Goal: Task Accomplishment & Management: Manage account settings

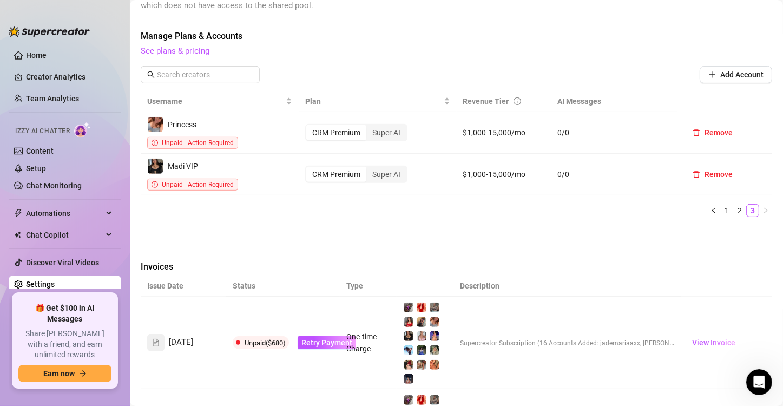
scroll to position [1588, 0]
click at [439, 221] on div "Attention: Payment Failed There was a problem with a recent payment. Please ret…" at bounding box center [457, 252] width 632 height 1139
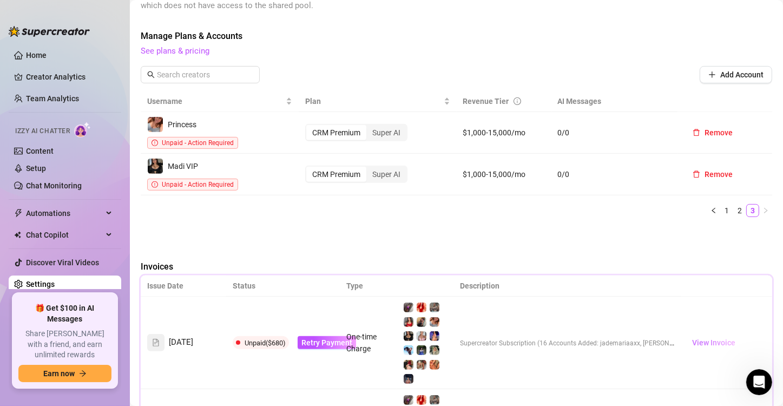
click at [705, 337] on span "View Invoice" at bounding box center [713, 343] width 43 height 12
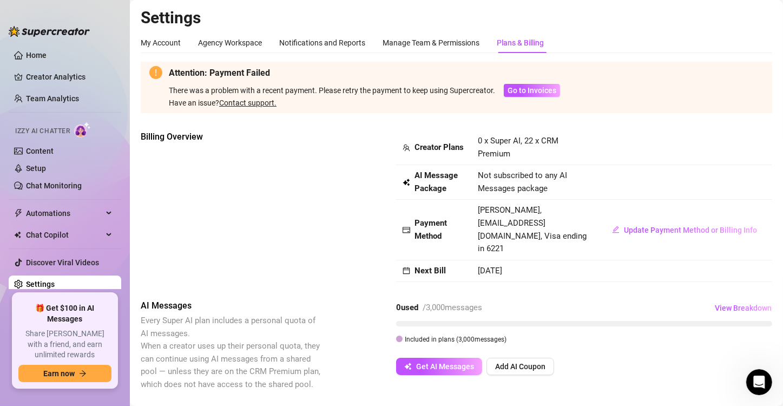
click at [292, 163] on div "Billing Overview" at bounding box center [232, 191] width 182 height 123
click at [231, 176] on div "Billing Overview" at bounding box center [232, 191] width 182 height 123
click at [435, 41] on div "Manage Team & Permissions" at bounding box center [431, 43] width 97 height 12
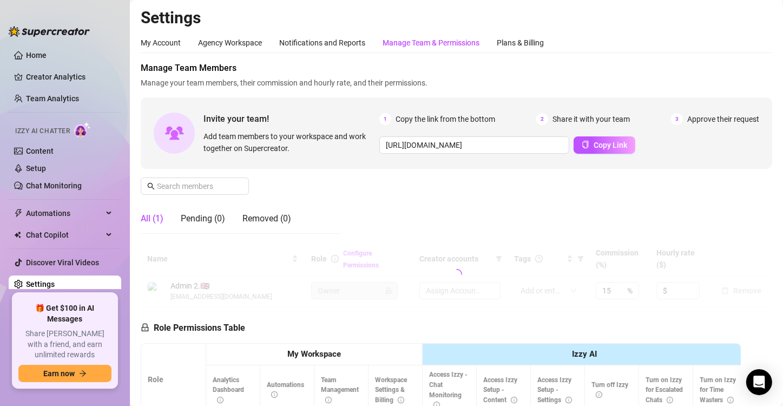
click at [408, 41] on div "Manage Team & Permissions" at bounding box center [431, 43] width 97 height 12
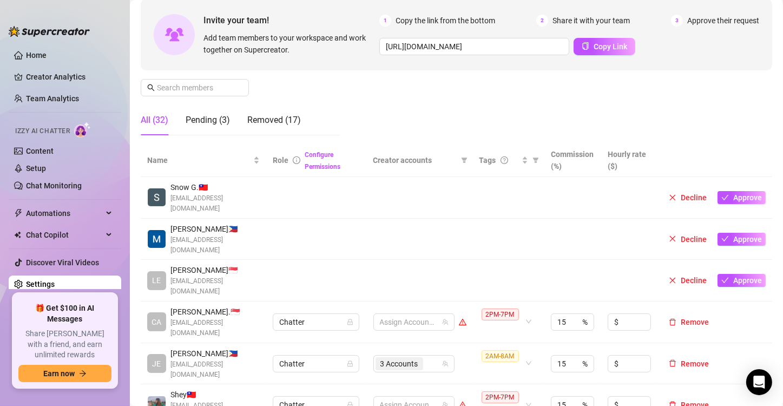
scroll to position [108, 0]
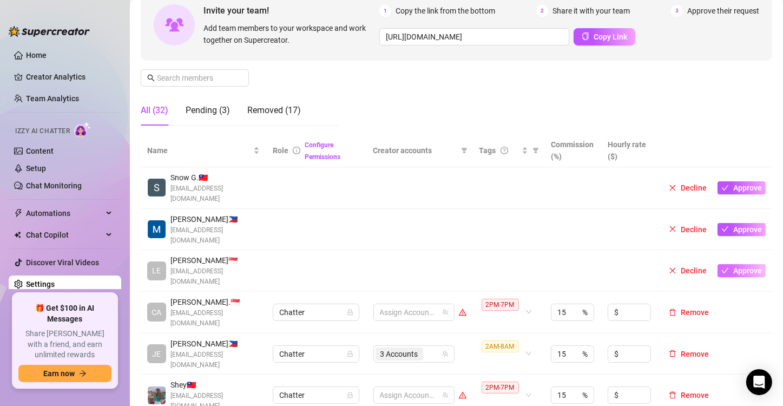
click at [733, 266] on span "Approve" at bounding box center [747, 270] width 29 height 9
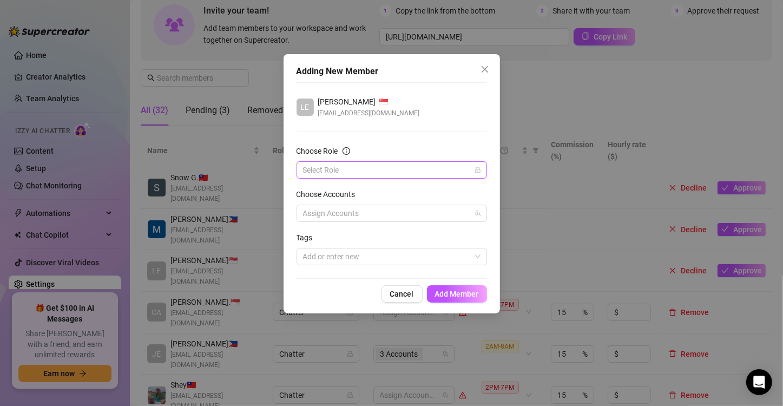
click at [371, 167] on input "Choose Role" at bounding box center [387, 170] width 168 height 16
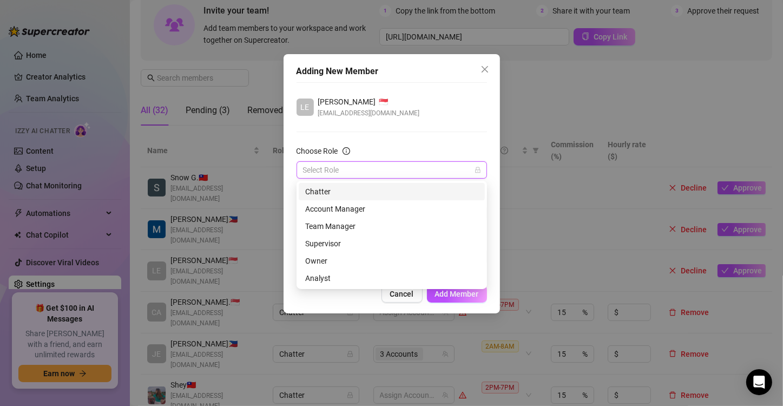
click at [355, 194] on div "Chatter" at bounding box center [391, 192] width 173 height 12
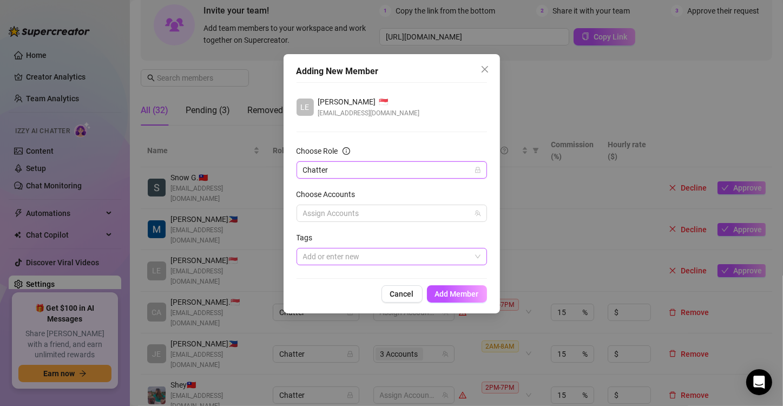
click at [400, 259] on div at bounding box center [386, 256] width 175 height 15
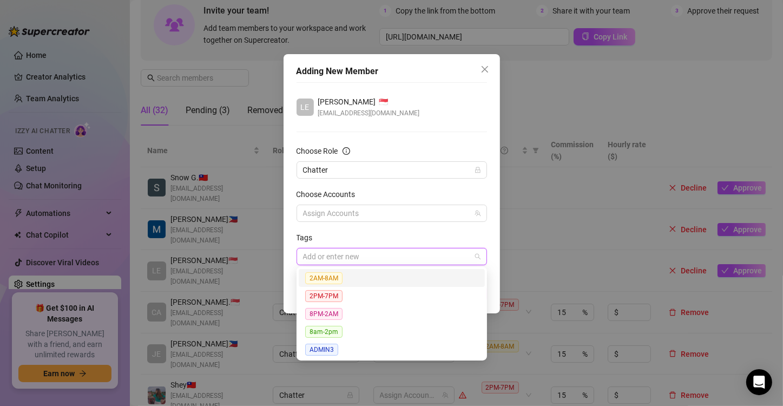
click at [422, 257] on div at bounding box center [386, 256] width 175 height 15
click at [419, 257] on div at bounding box center [386, 256] width 175 height 15
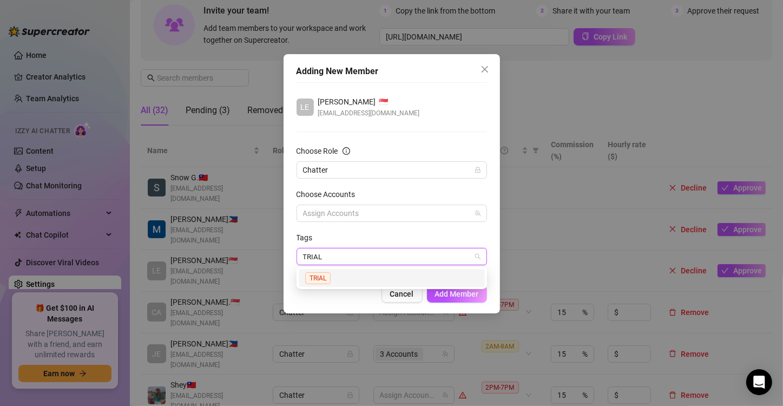
type input "TRIAL"
click at [431, 234] on div "Tags" at bounding box center [392, 240] width 191 height 16
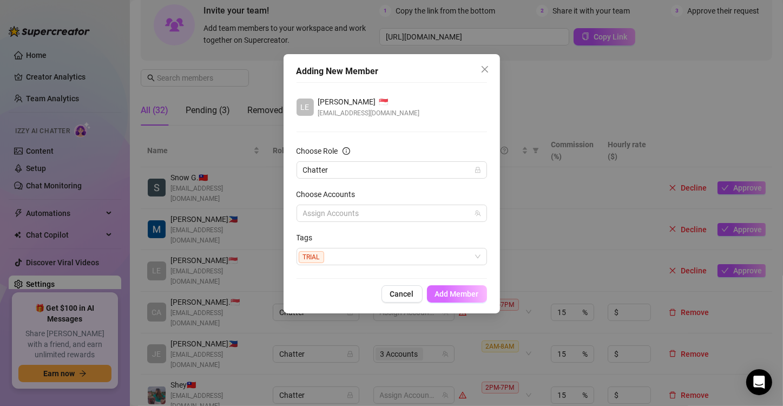
click at [459, 299] on button "Add Member" at bounding box center [457, 293] width 60 height 17
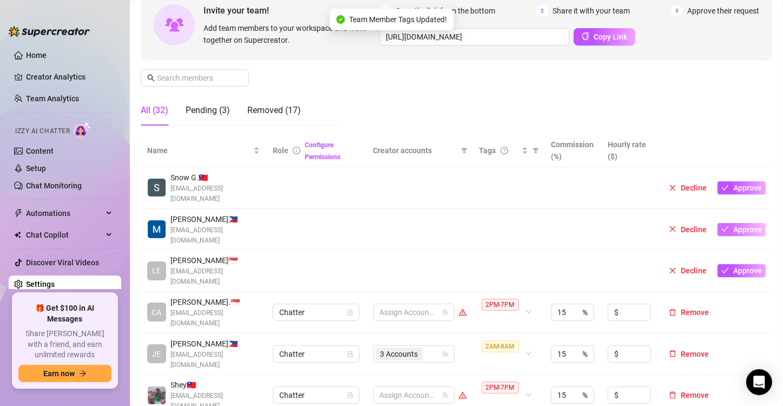
click at [733, 225] on span "Approve" at bounding box center [747, 229] width 29 height 9
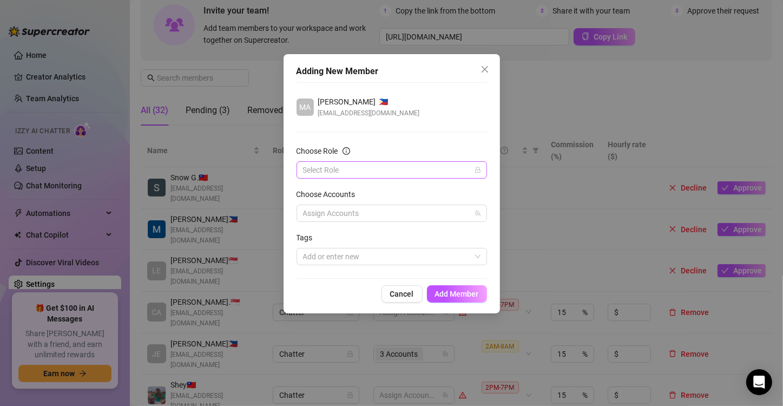
click at [353, 169] on input "Choose Role" at bounding box center [387, 170] width 168 height 16
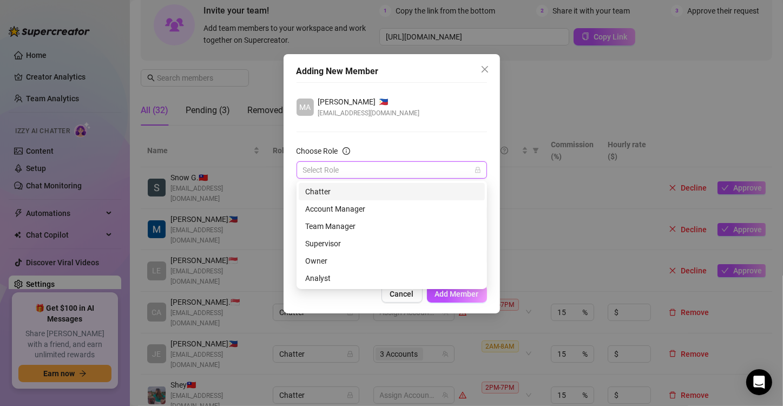
click at [333, 193] on div "Chatter" at bounding box center [391, 192] width 173 height 12
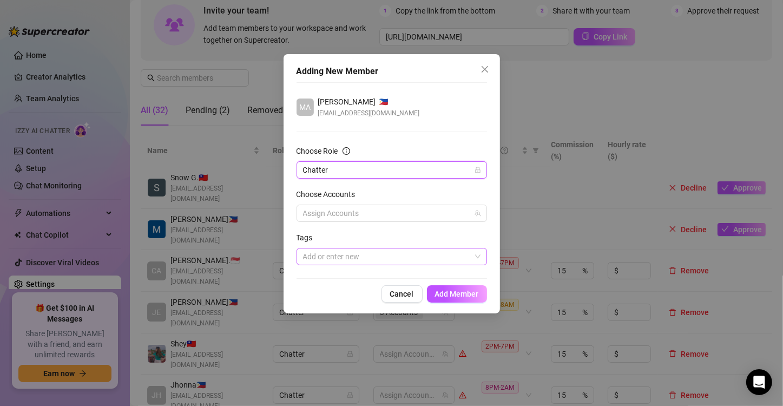
click at [325, 255] on div at bounding box center [386, 256] width 175 height 15
type input "TR"
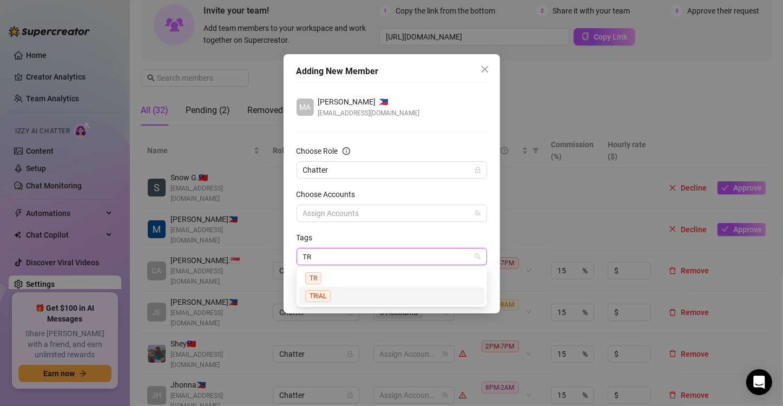
click at [325, 295] on span "TRIAL" at bounding box center [317, 296] width 25 height 12
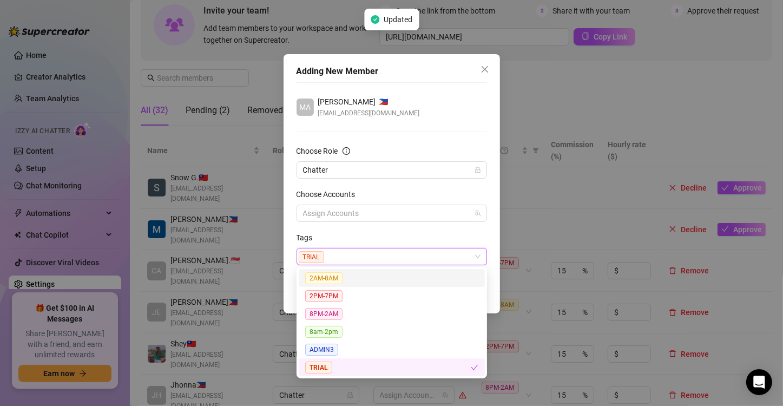
click at [392, 229] on form "Choose Role Chatter Choose Accounts Assign Accounts Tags TRIAL TRIAL" at bounding box center [392, 205] width 191 height 120
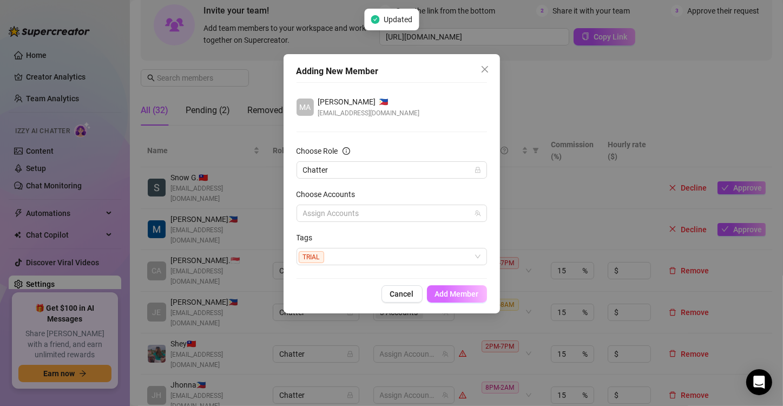
click at [455, 294] on span "Add Member" at bounding box center [457, 294] width 44 height 9
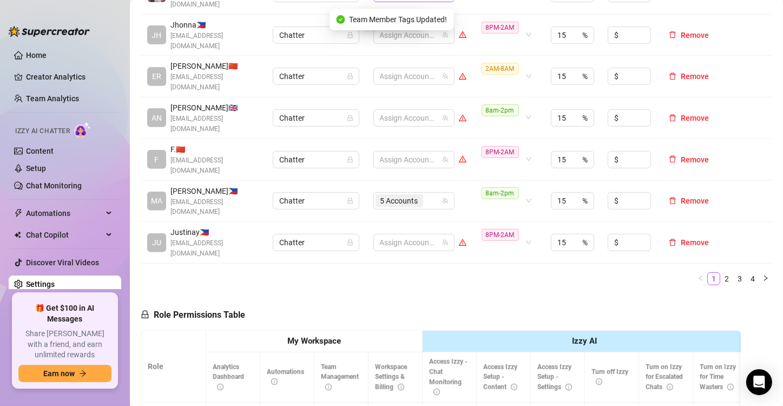
scroll to position [433, 0]
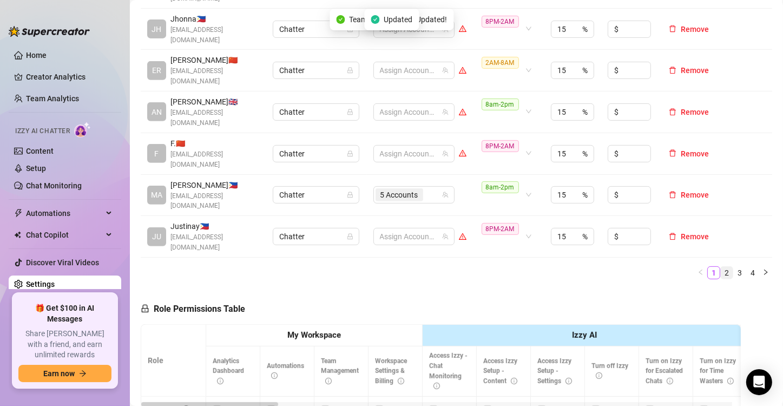
click at [721, 267] on link "2" at bounding box center [727, 273] width 12 height 12
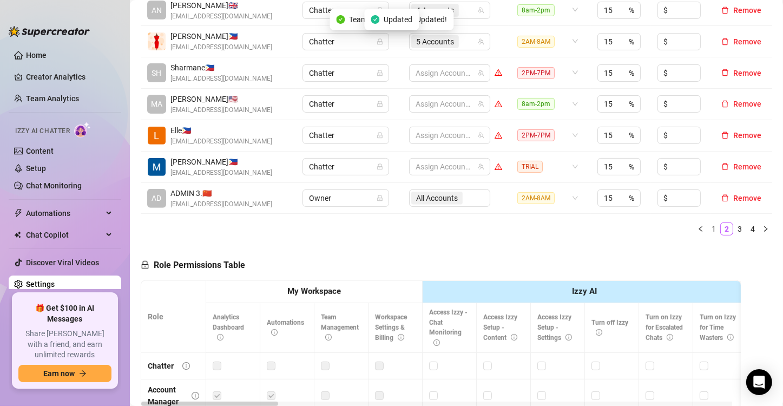
scroll to position [325, 0]
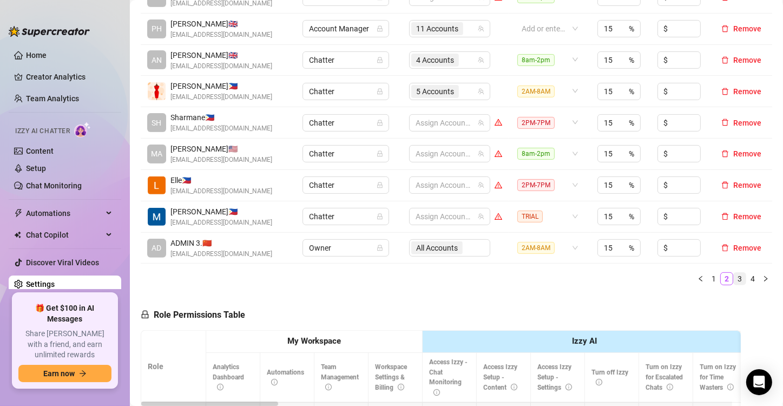
click at [734, 275] on link "3" at bounding box center [740, 279] width 12 height 12
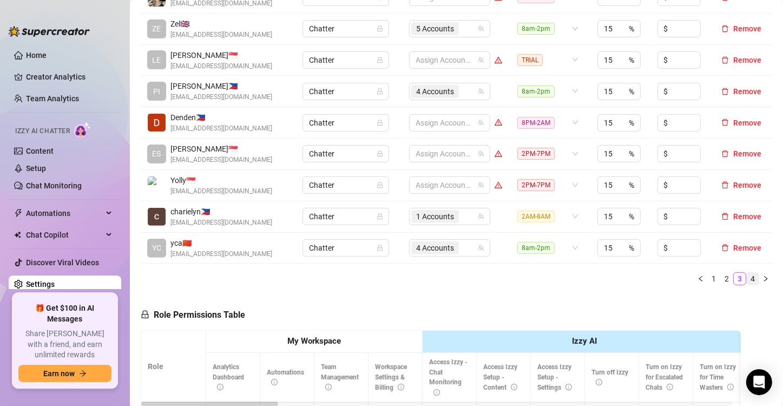
click at [747, 276] on link "4" at bounding box center [753, 279] width 12 height 12
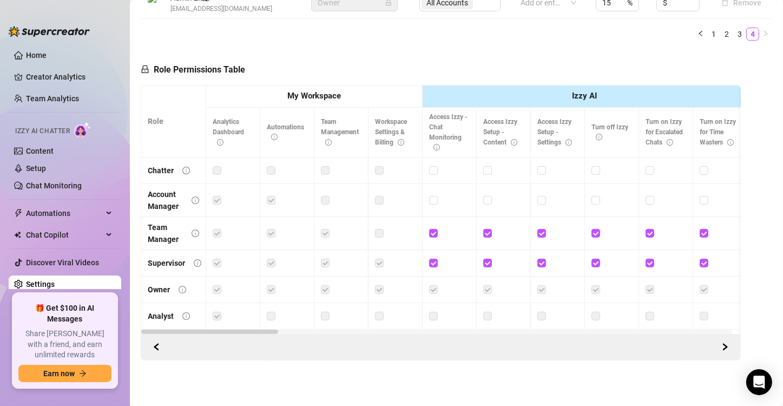
scroll to position [52, 0]
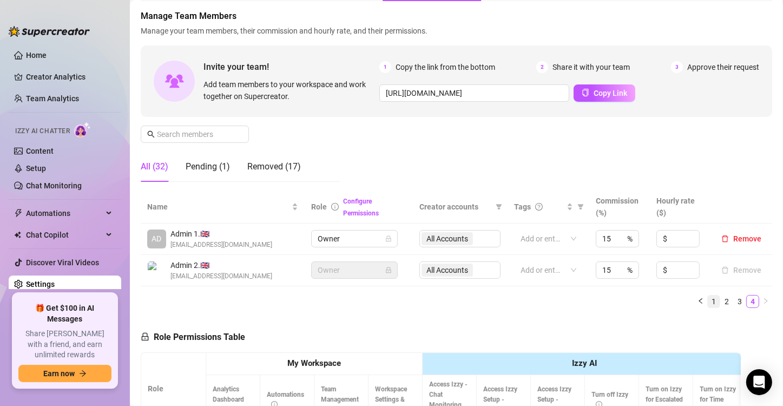
click at [708, 300] on link "1" at bounding box center [714, 301] width 12 height 12
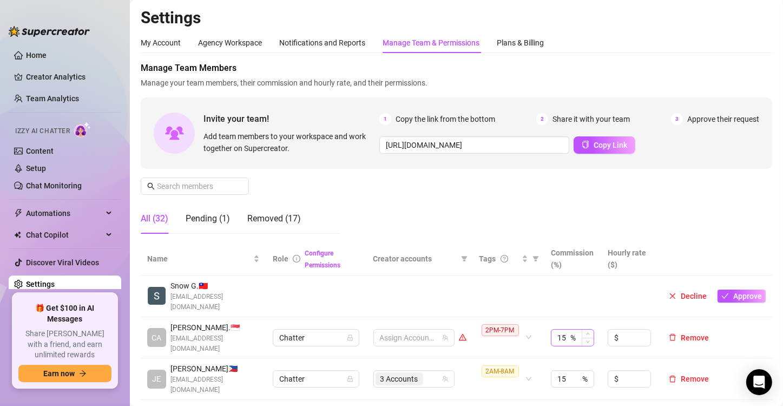
scroll to position [108, 0]
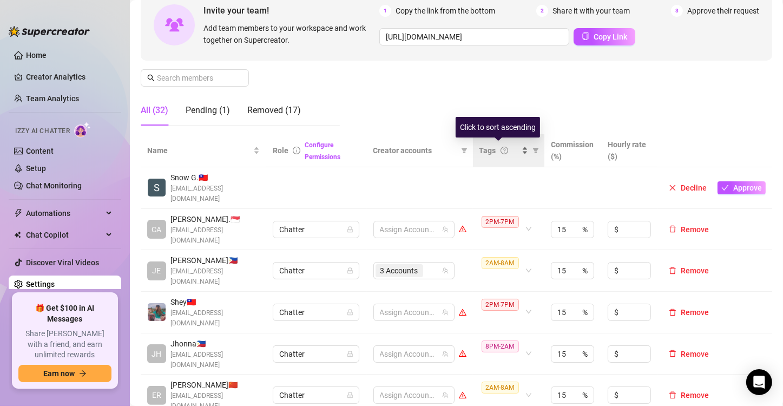
click at [518, 154] on div "Tags" at bounding box center [504, 151] width 49 height 12
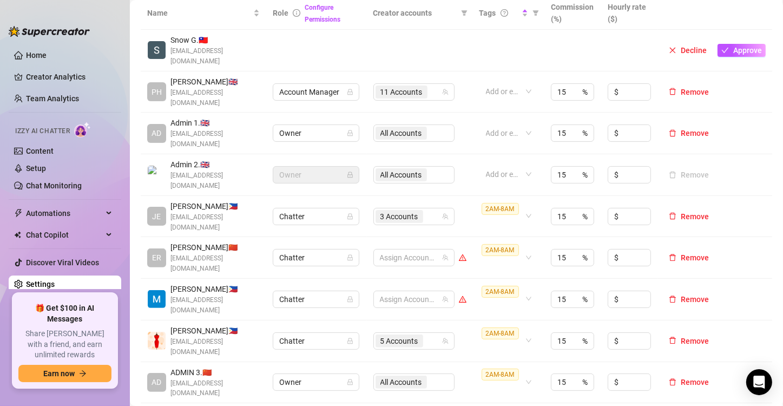
scroll to position [325, 0]
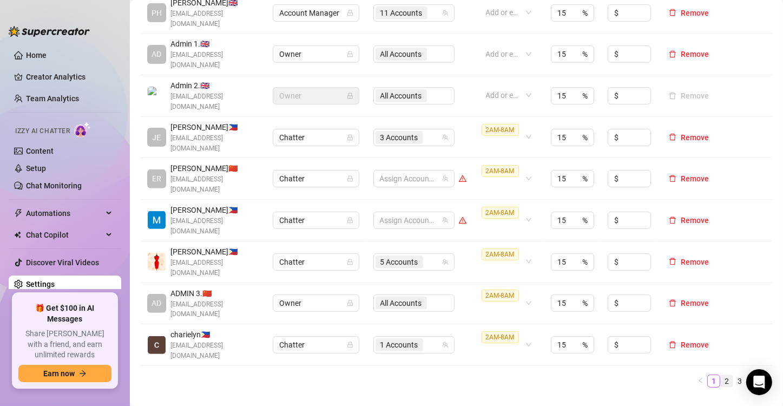
click at [721, 375] on link "2" at bounding box center [727, 381] width 12 height 12
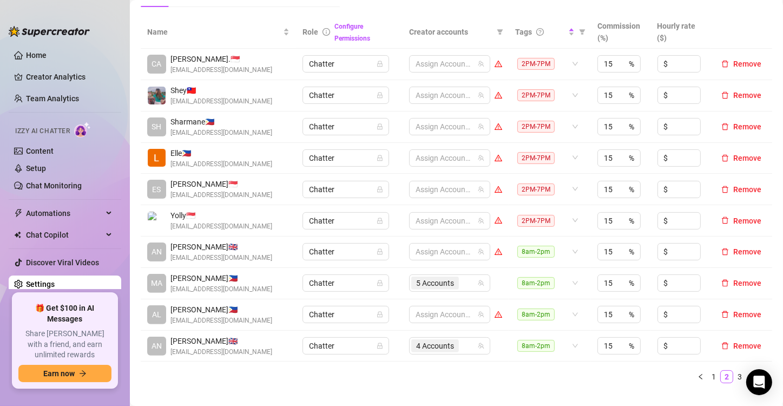
scroll to position [216, 0]
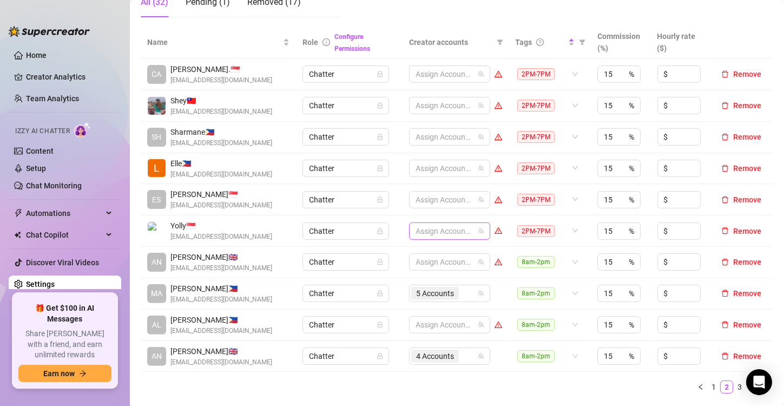
click at [439, 229] on div at bounding box center [443, 231] width 65 height 15
type input "prin"
click at [424, 254] on span "Select tree node" at bounding box center [426, 252] width 9 height 9
click at [462, 227] on div "1 Accounts" at bounding box center [443, 231] width 65 height 15
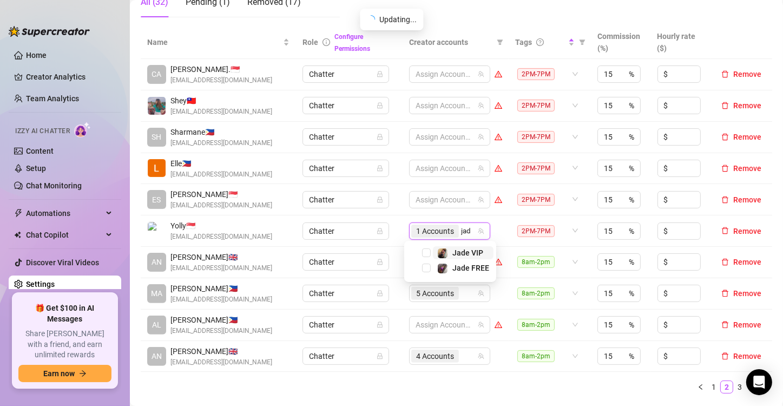
type input "jade"
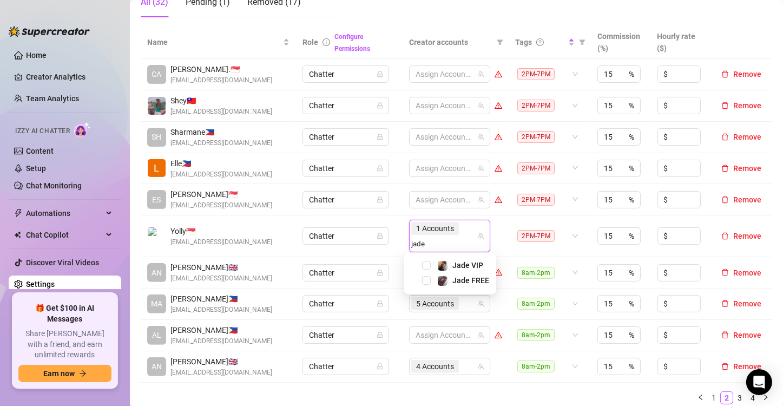
click at [433, 262] on span "Jade VIP" at bounding box center [463, 265] width 61 height 13
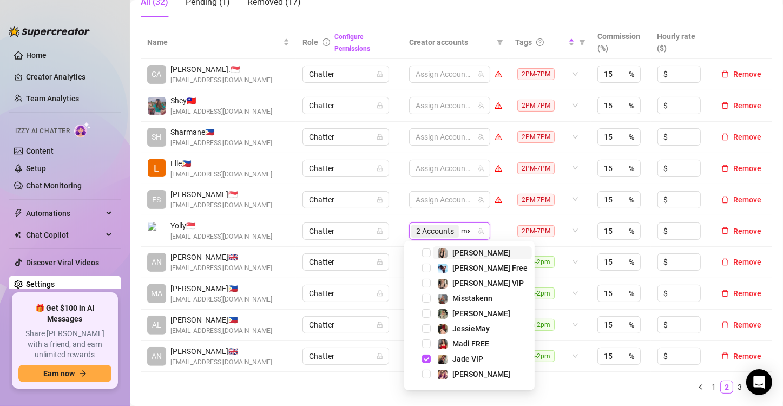
type input "madi"
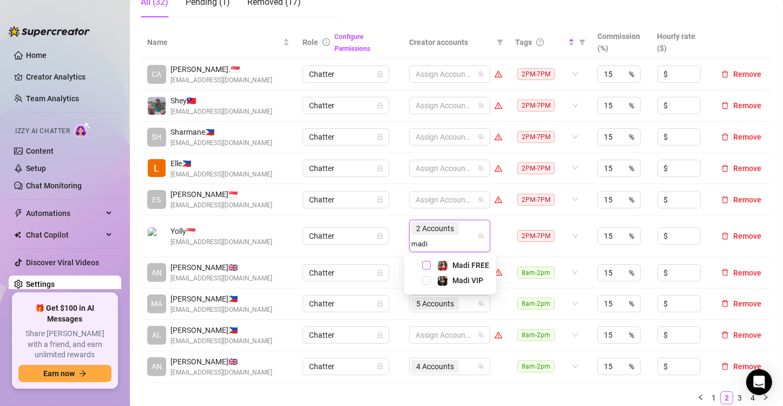
click at [426, 265] on span "Select tree node" at bounding box center [426, 265] width 9 height 9
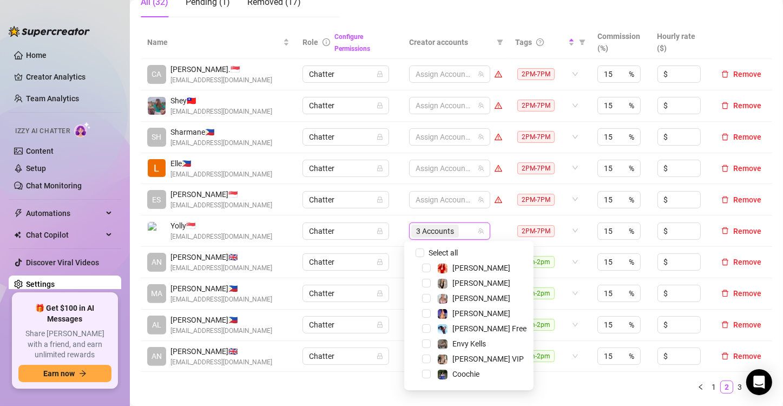
type input "a"
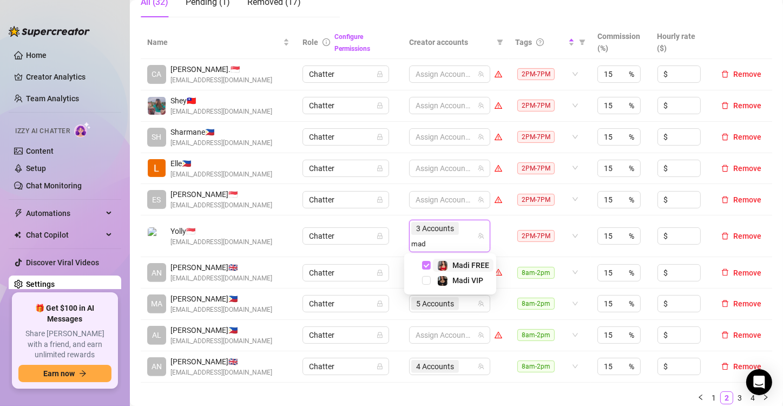
type input "madi"
click at [430, 284] on div "Madi VIP" at bounding box center [450, 280] width 87 height 13
click at [428, 278] on span "Select tree node" at bounding box center [426, 280] width 9 height 9
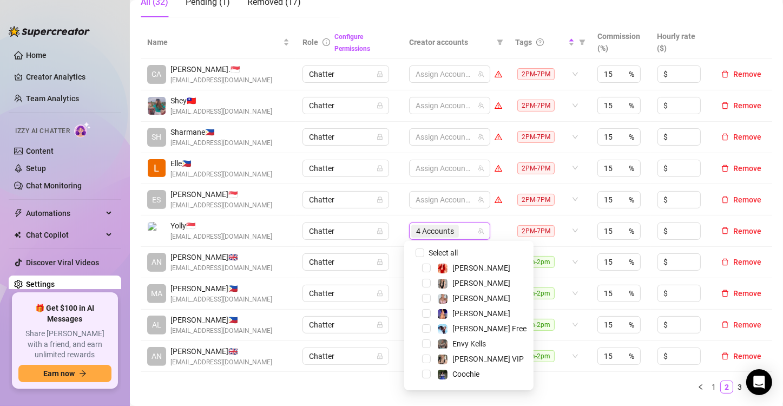
click at [396, 228] on td "Chatter" at bounding box center [349, 230] width 107 height 31
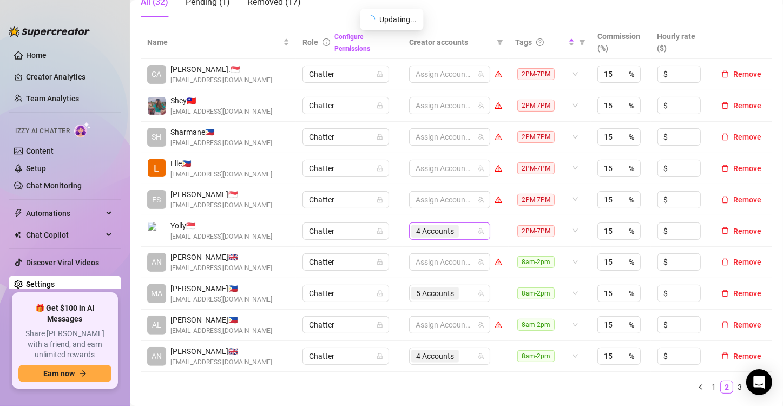
click at [423, 231] on span "4 Accounts" at bounding box center [435, 231] width 38 height 12
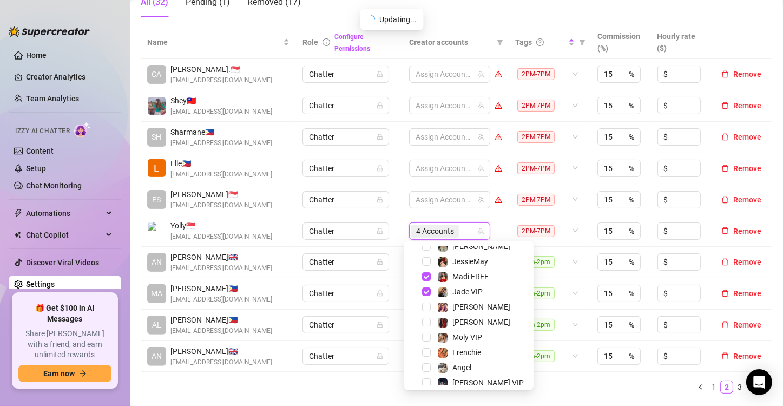
scroll to position [162, 0]
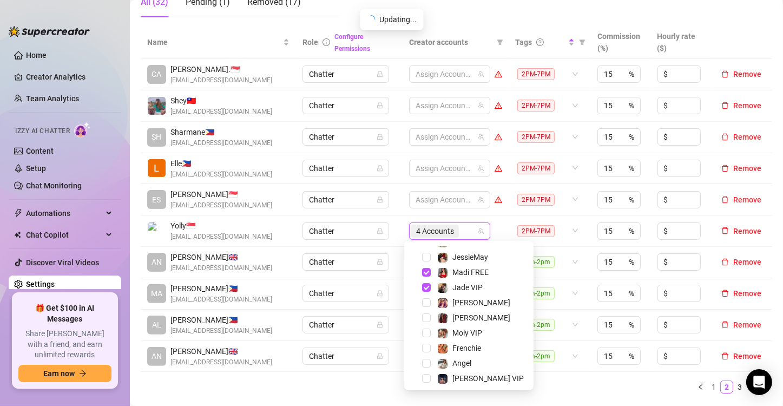
click at [389, 228] on td "Chatter" at bounding box center [349, 230] width 107 height 31
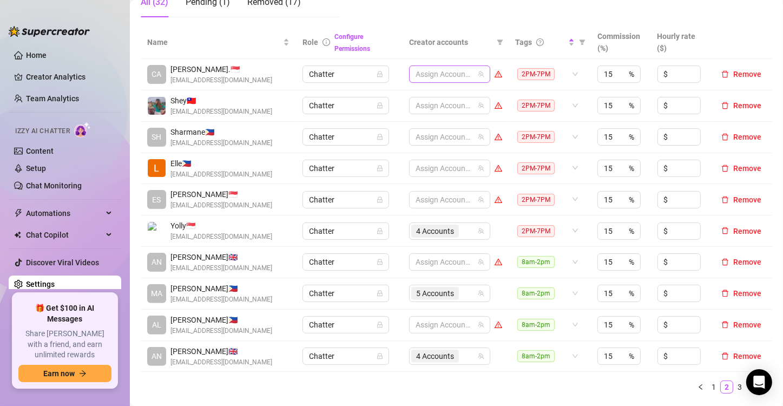
click at [428, 67] on div at bounding box center [443, 74] width 65 height 15
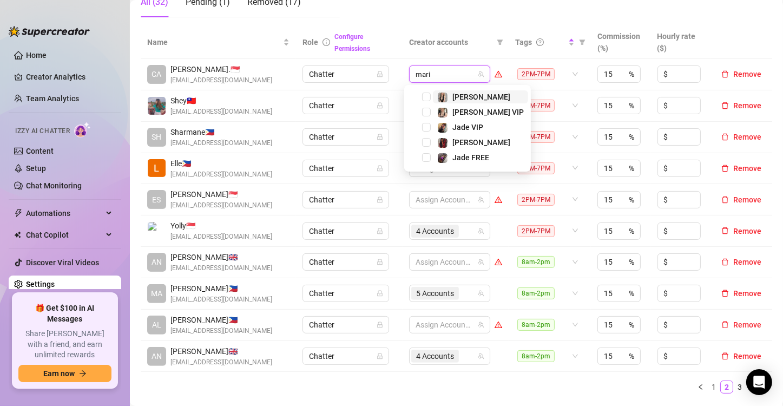
type input "marie"
click at [429, 95] on span "Select tree node" at bounding box center [426, 97] width 9 height 9
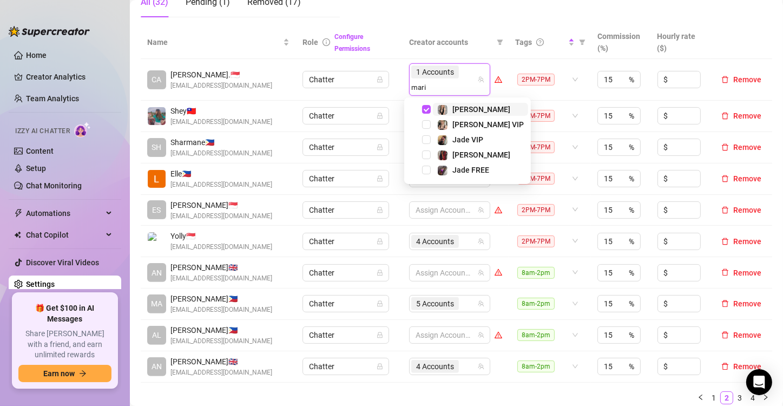
type input "marie"
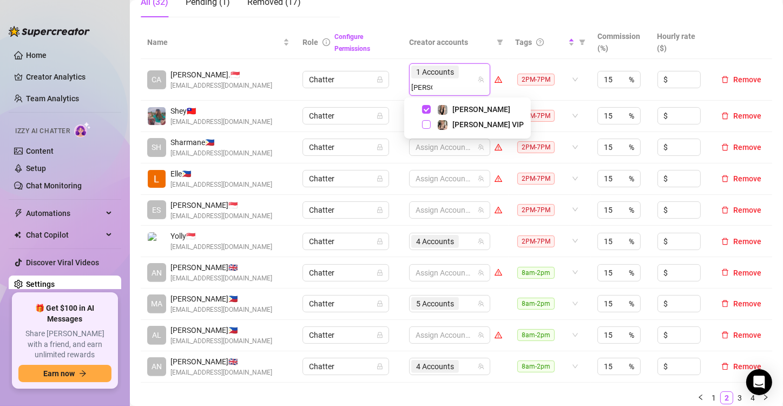
click at [427, 123] on span "Select tree node" at bounding box center [426, 124] width 9 height 9
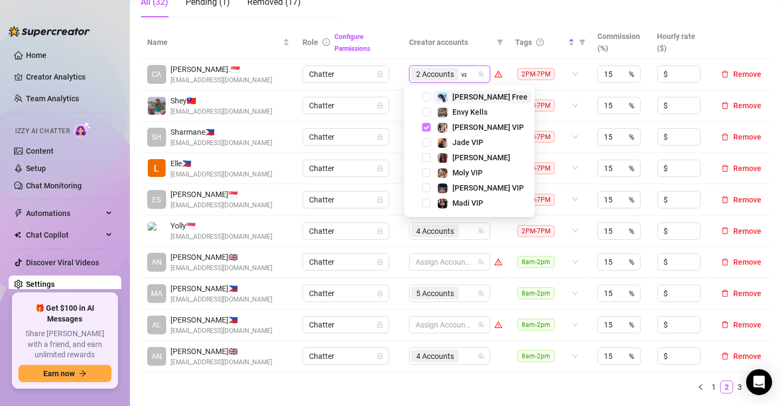
type input "valen"
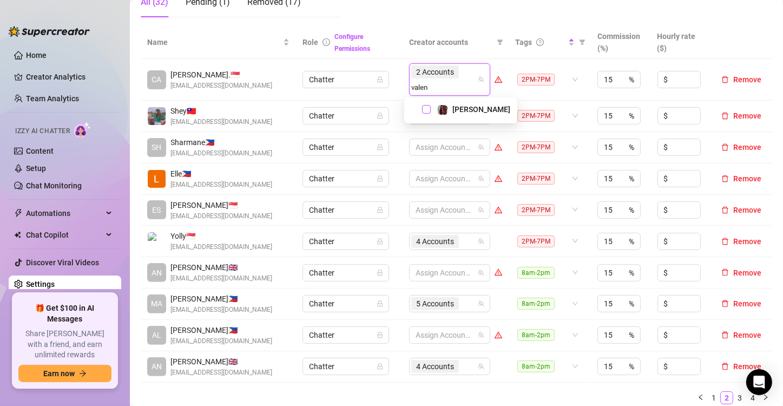
click at [429, 113] on span "Select tree node" at bounding box center [426, 109] width 9 height 9
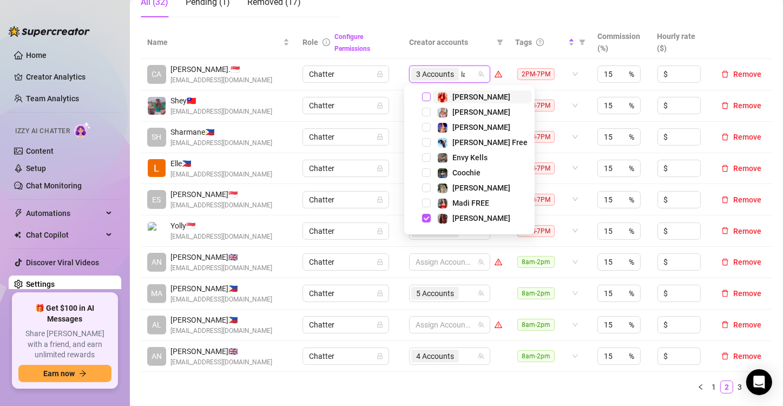
type input "lana"
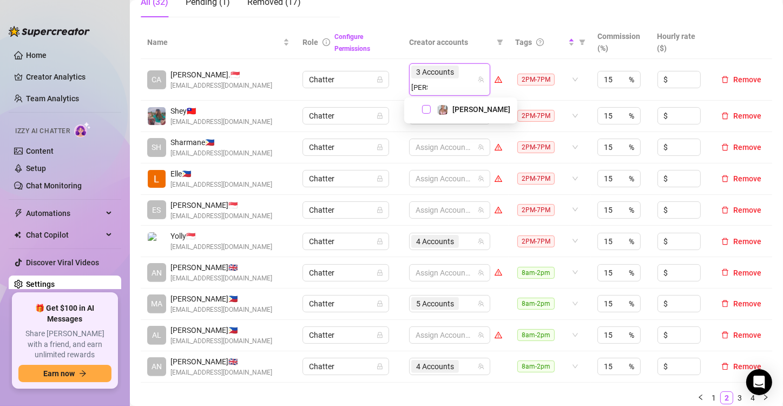
click at [428, 110] on span "Select tree node" at bounding box center [426, 109] width 9 height 9
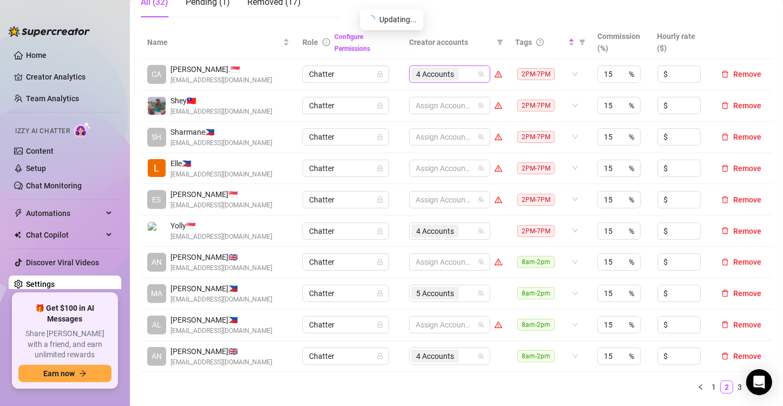
click at [463, 76] on div "4 Accounts" at bounding box center [443, 74] width 65 height 15
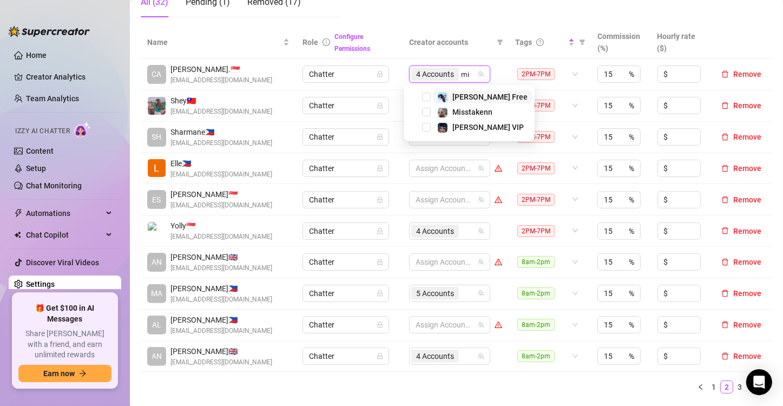
type input "mis"
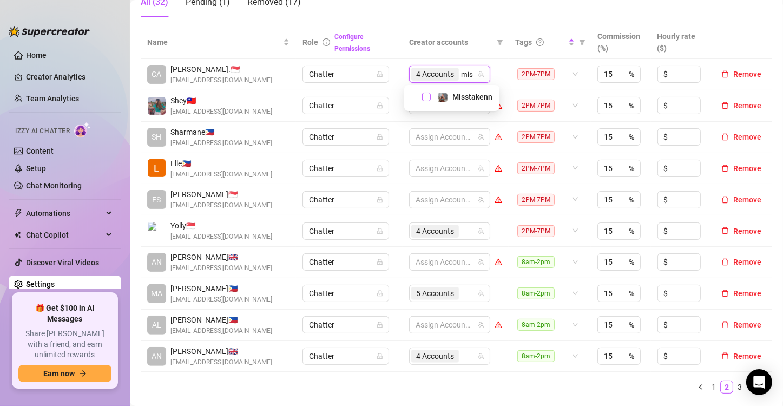
click at [427, 95] on span "Select tree node" at bounding box center [426, 97] width 9 height 9
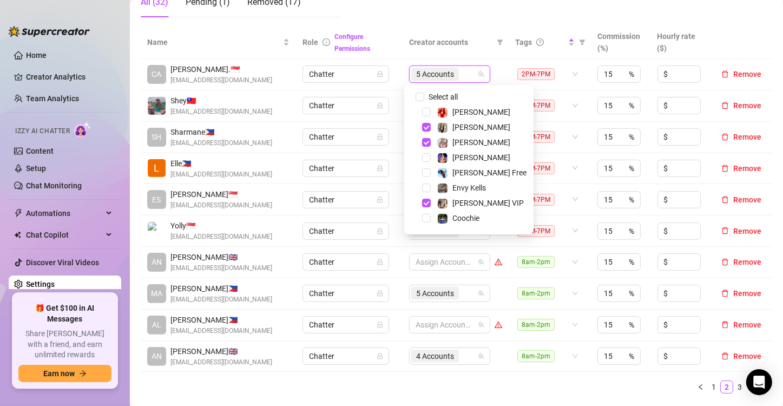
click at [389, 82] on td "Chatter" at bounding box center [349, 74] width 107 height 31
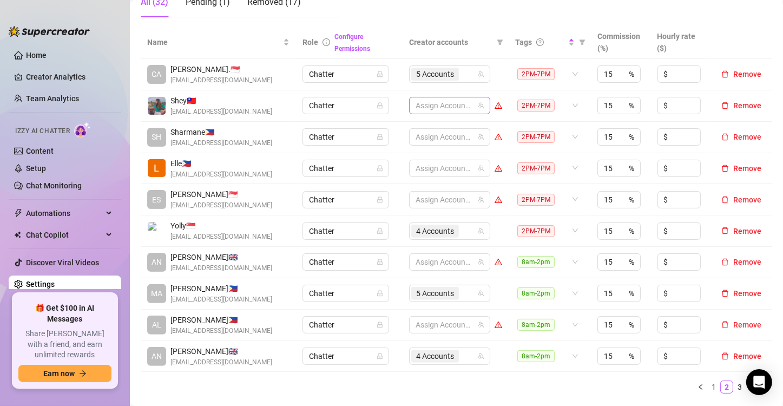
click at [436, 107] on div at bounding box center [443, 105] width 65 height 15
type input "lu"
click at [424, 106] on div at bounding box center [443, 105] width 65 height 15
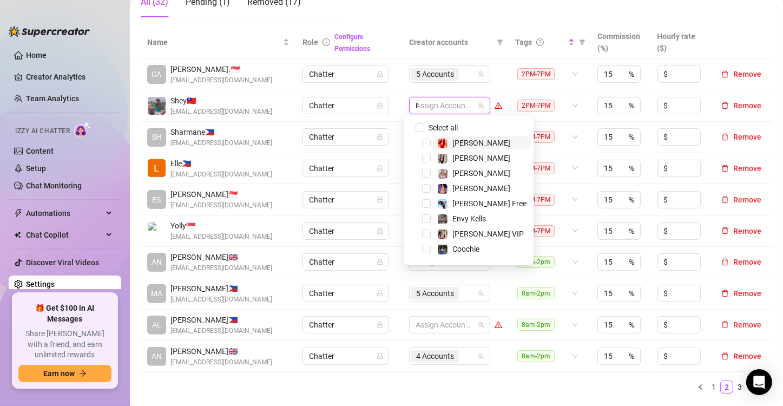
type input "lu"
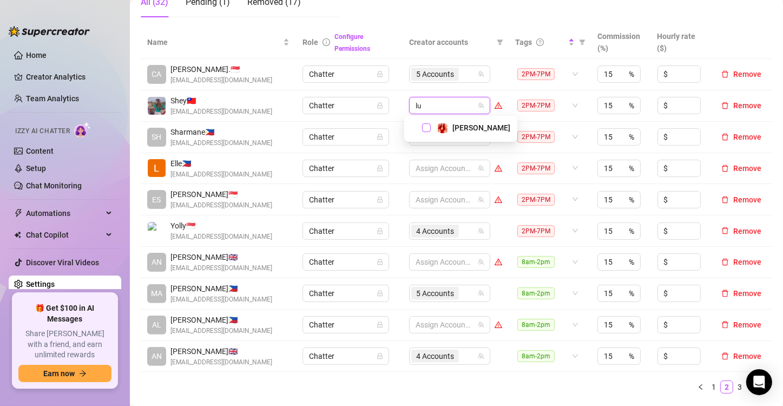
click at [425, 128] on span "Select tree node" at bounding box center [426, 127] width 9 height 9
type input "cruz"
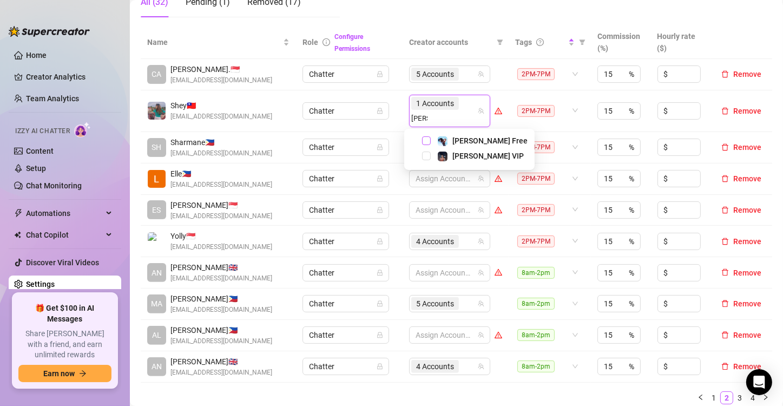
click at [426, 142] on span "Select tree node" at bounding box center [426, 140] width 9 height 9
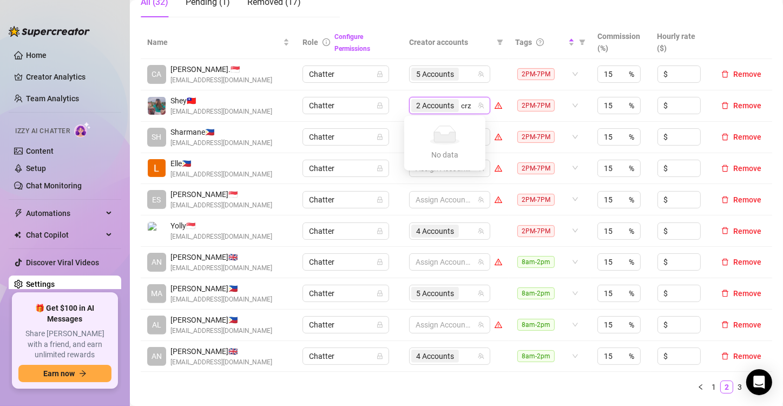
type input "cr"
click at [427, 157] on span "Select tree node" at bounding box center [426, 158] width 9 height 9
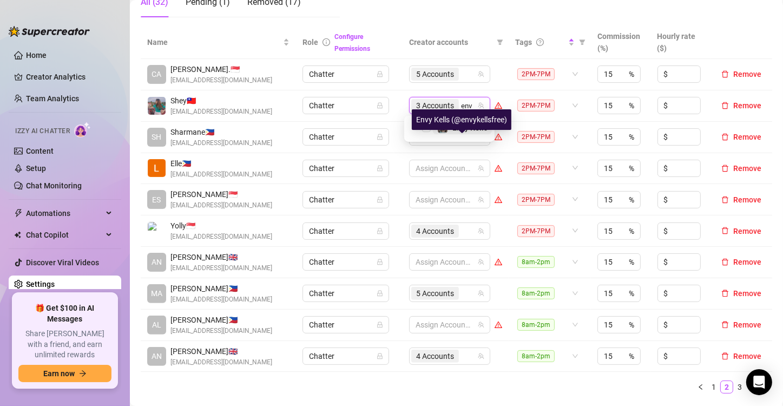
type input "envy"
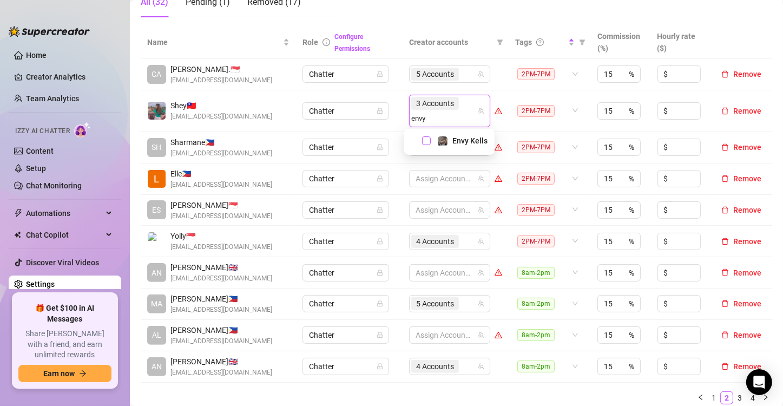
click at [426, 139] on span "Select tree node" at bounding box center [426, 140] width 9 height 9
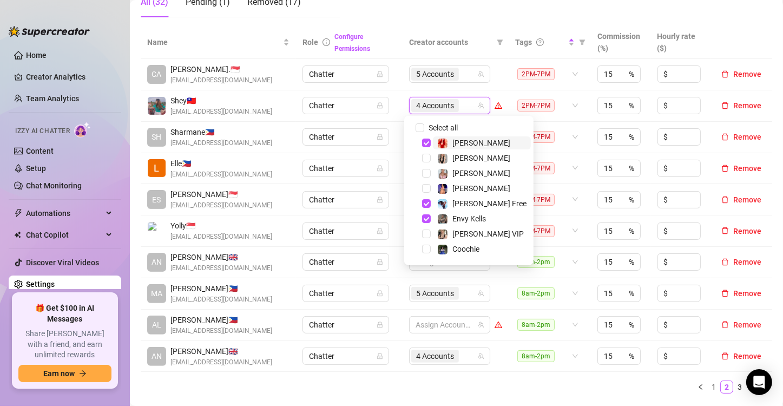
click at [396, 123] on td "Chatter" at bounding box center [349, 137] width 107 height 31
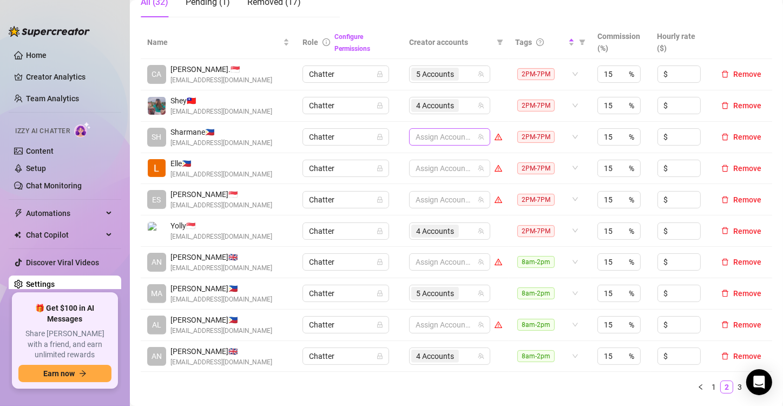
click at [415, 135] on div at bounding box center [443, 136] width 65 height 15
type input "chyna"
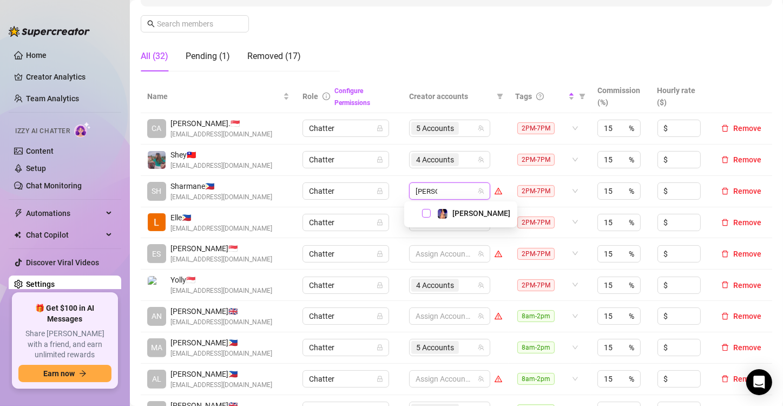
click at [430, 214] on span "Select tree node" at bounding box center [426, 213] width 9 height 9
type input "phoe"
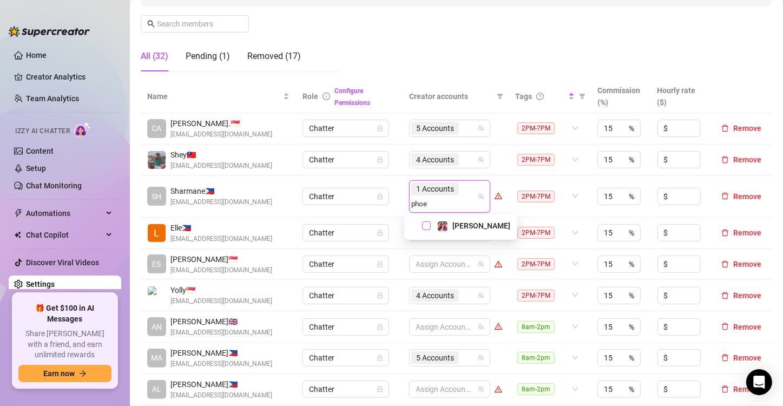
click at [424, 227] on span "Select tree node" at bounding box center [426, 225] width 9 height 9
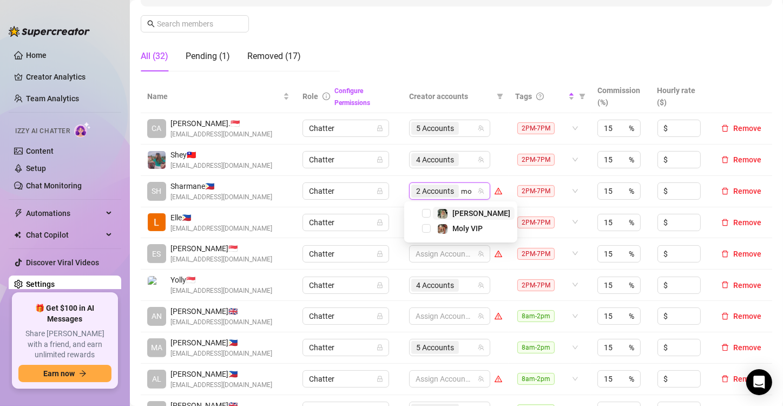
type input "mol"
click at [426, 215] on span "Select tree node" at bounding box center [426, 213] width 9 height 9
type input "mol"
click at [425, 226] on span "Select tree node" at bounding box center [426, 228] width 9 height 9
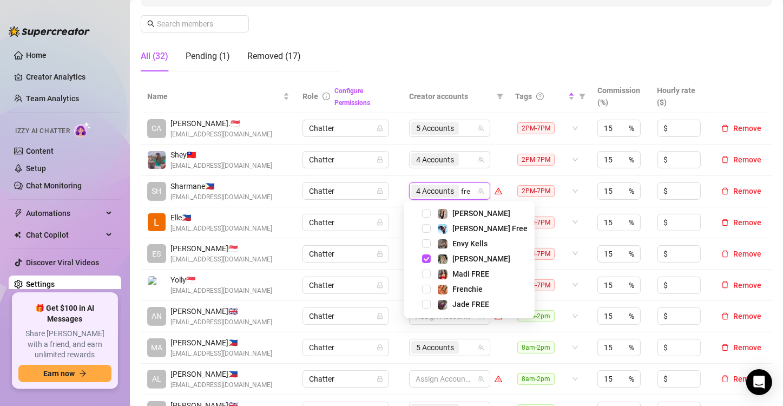
type input "fren"
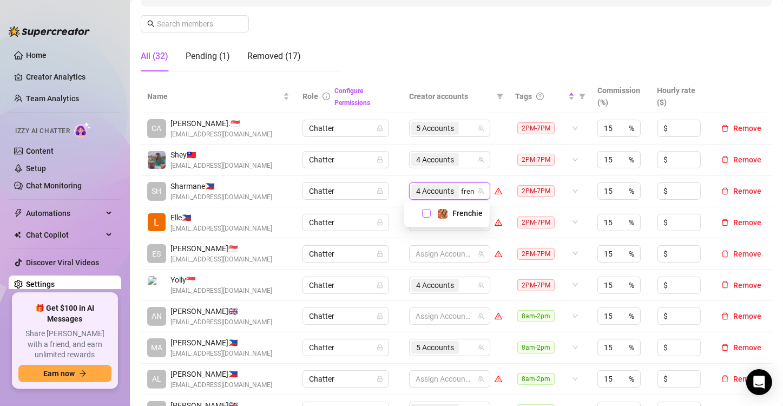
click at [426, 215] on span "Select tree node" at bounding box center [426, 213] width 9 height 9
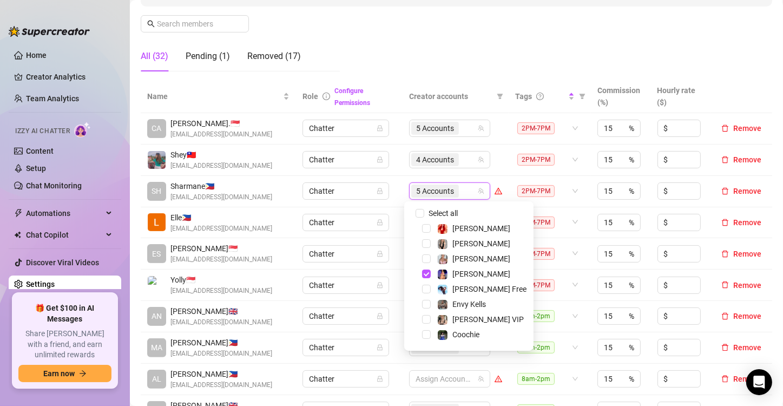
click at [397, 197] on td "Chatter" at bounding box center [349, 191] width 107 height 31
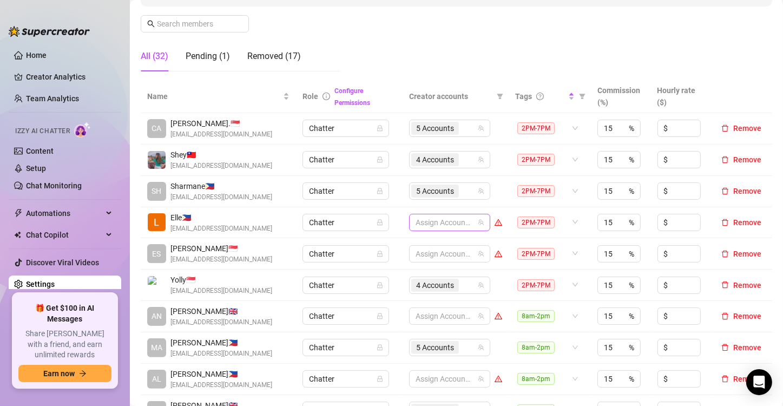
click at [437, 220] on div at bounding box center [443, 222] width 65 height 15
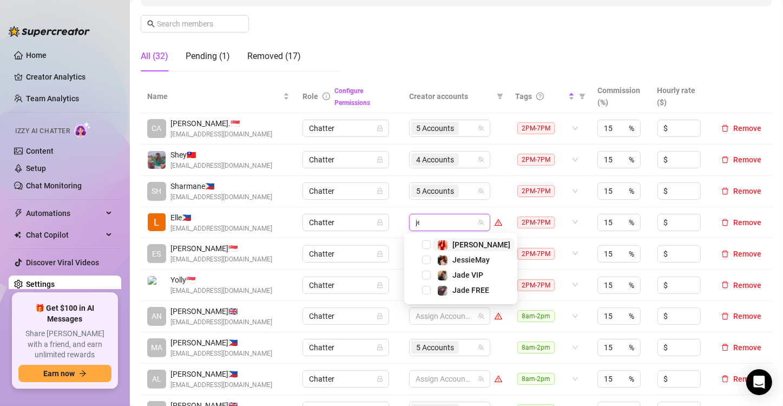
type input "jes"
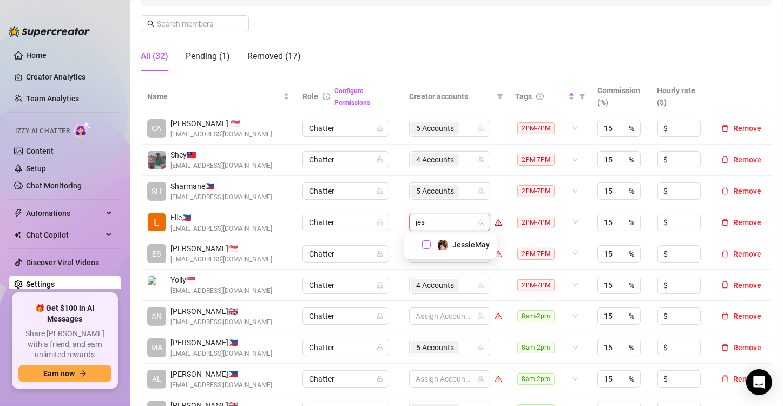
click at [426, 247] on span "Select tree node" at bounding box center [426, 244] width 9 height 9
type input "jade"
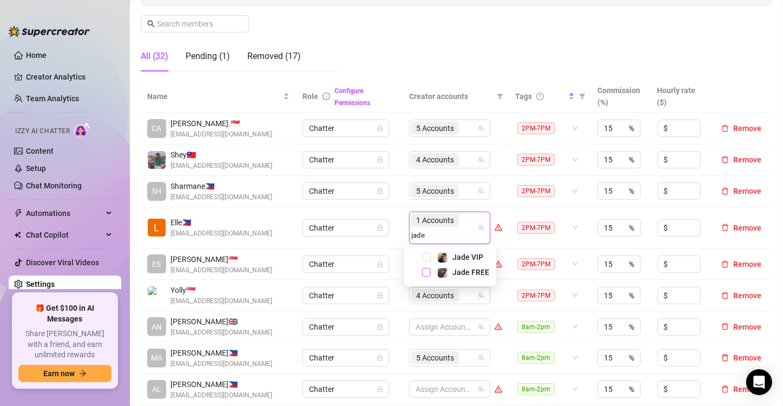
click at [424, 271] on span "Select tree node" at bounding box center [426, 272] width 9 height 9
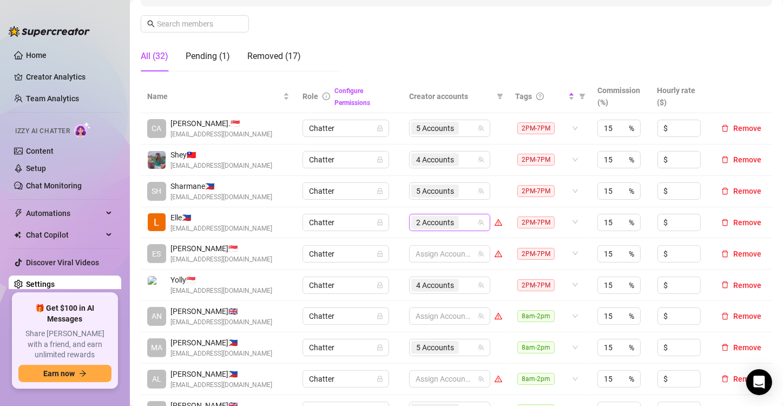
click at [468, 222] on div "2 Accounts" at bounding box center [443, 222] width 65 height 15
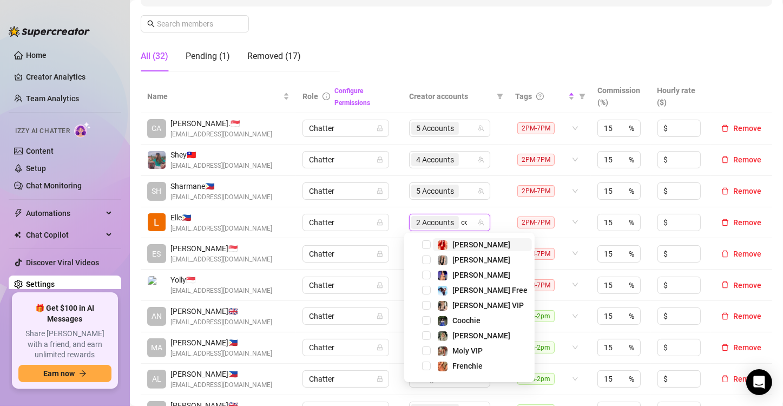
type input "coo"
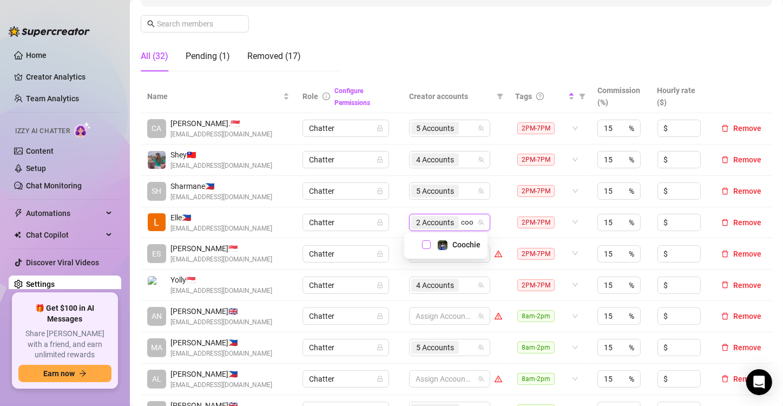
click at [425, 245] on span "Select tree node" at bounding box center [426, 244] width 9 height 9
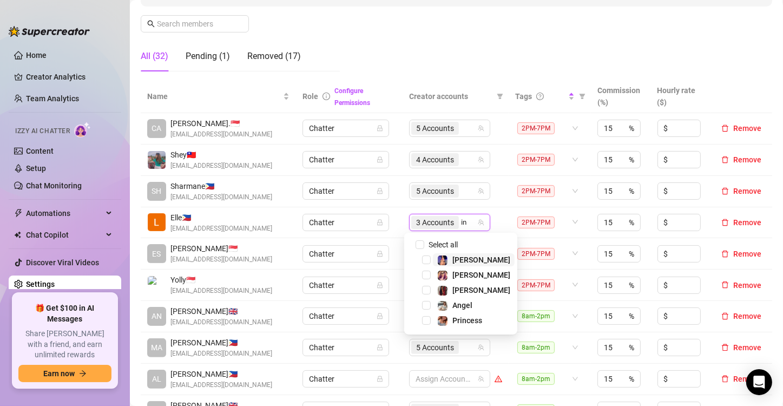
type input "ink"
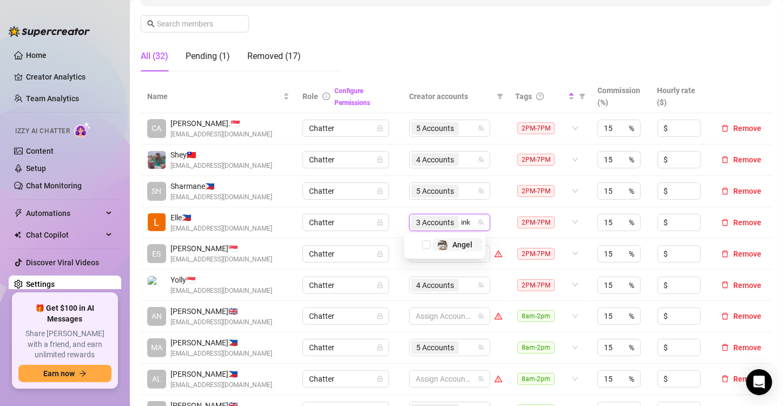
click at [425, 245] on span "Select tree node" at bounding box center [426, 244] width 9 height 9
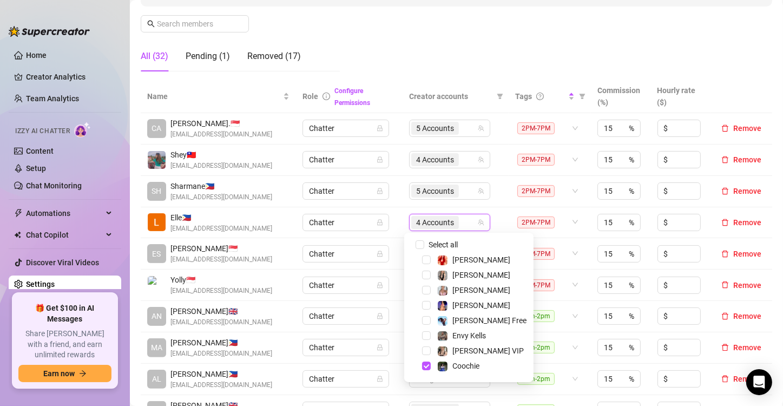
click at [397, 203] on td "Chatter" at bounding box center [349, 191] width 107 height 31
